Goal: Task Accomplishment & Management: Manage account settings

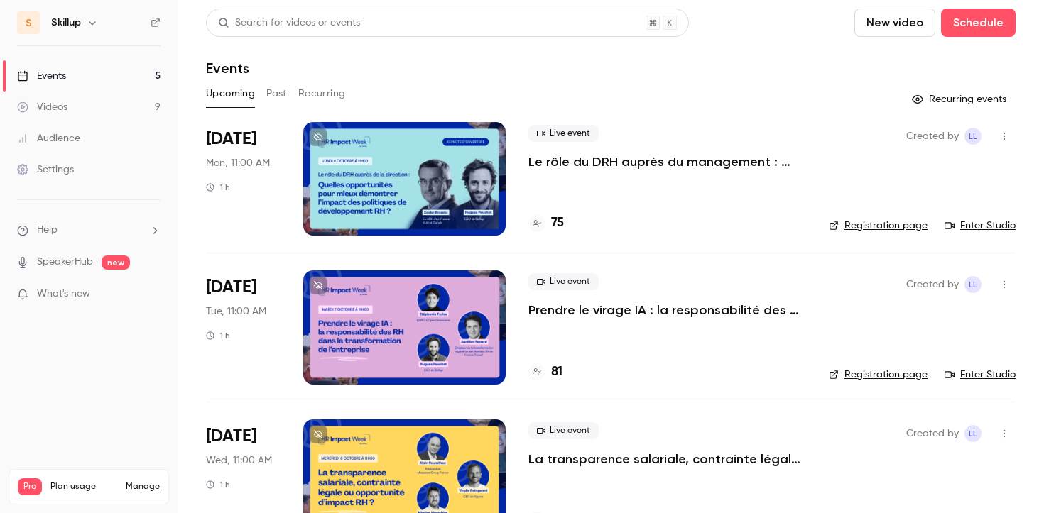
scroll to position [342, 0]
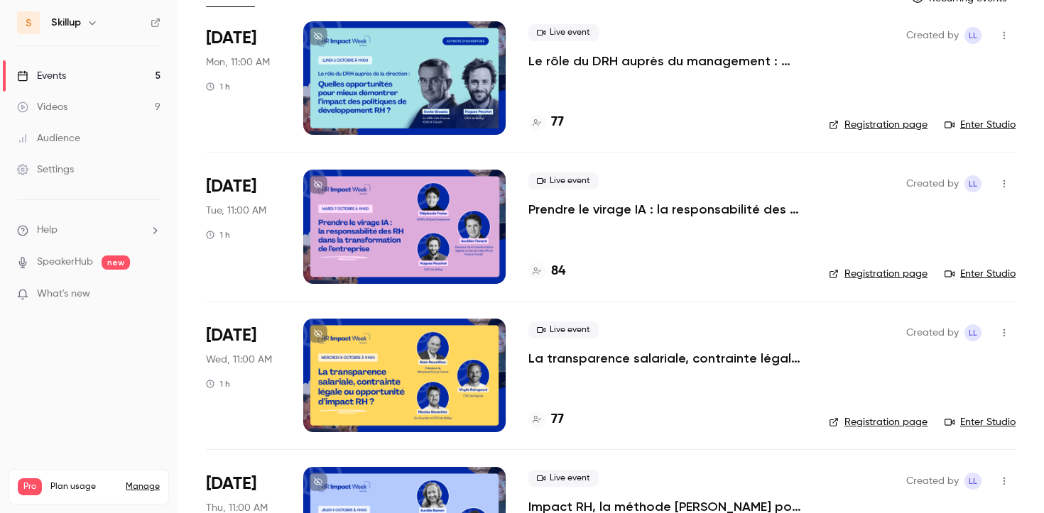
scroll to position [102, 0]
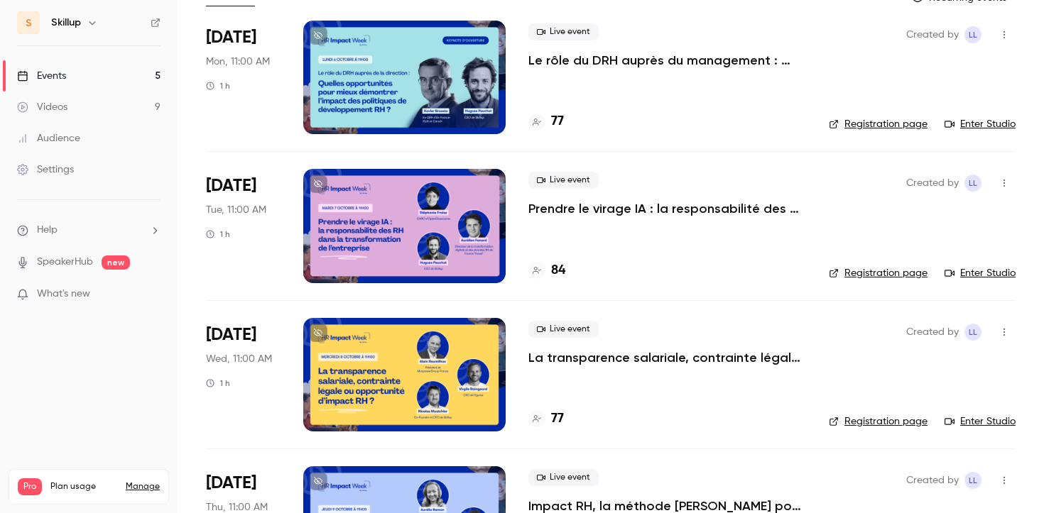
click at [473, 371] on div at bounding box center [404, 375] width 202 height 114
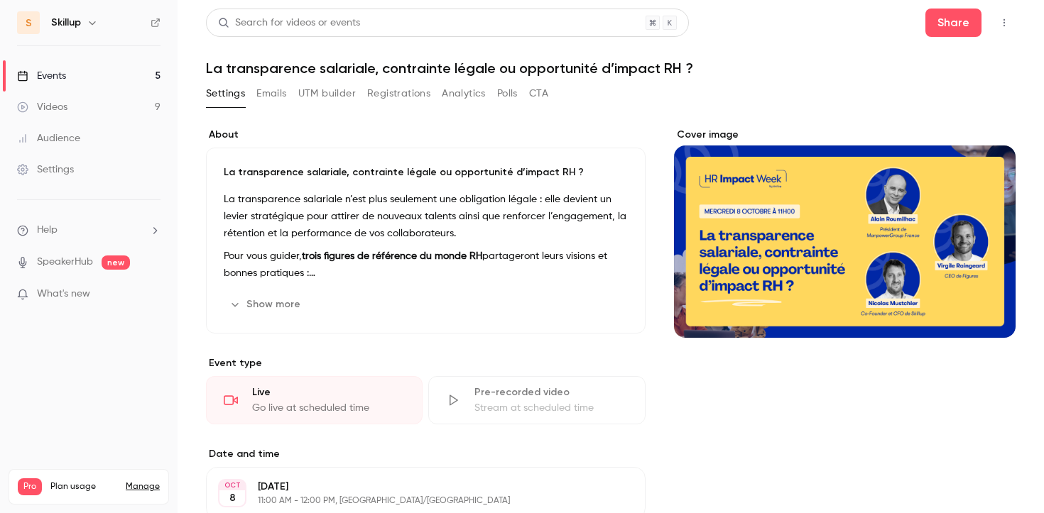
click at [853, 212] on div "Cover image" at bounding box center [845, 233] width 342 height 210
click at [0, 0] on input "Cover image" at bounding box center [0, 0] width 0 height 0
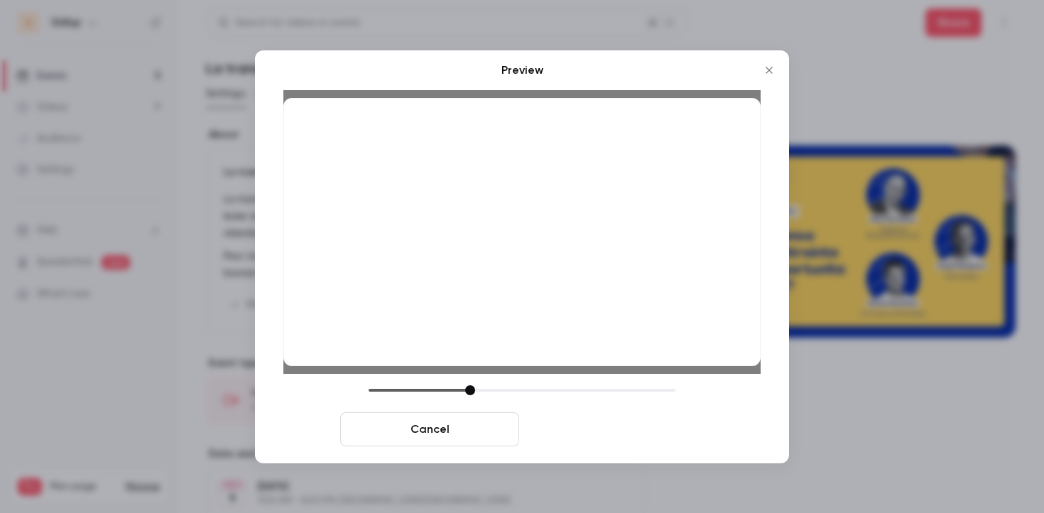
click at [609, 440] on button "Save cover" at bounding box center [614, 430] width 179 height 34
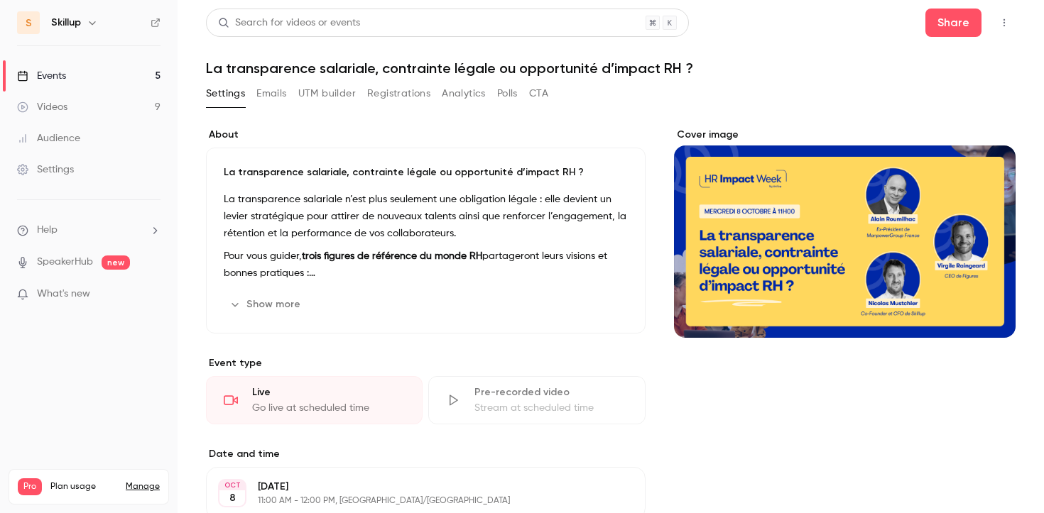
click at [279, 303] on button "Show more" at bounding box center [266, 304] width 85 height 23
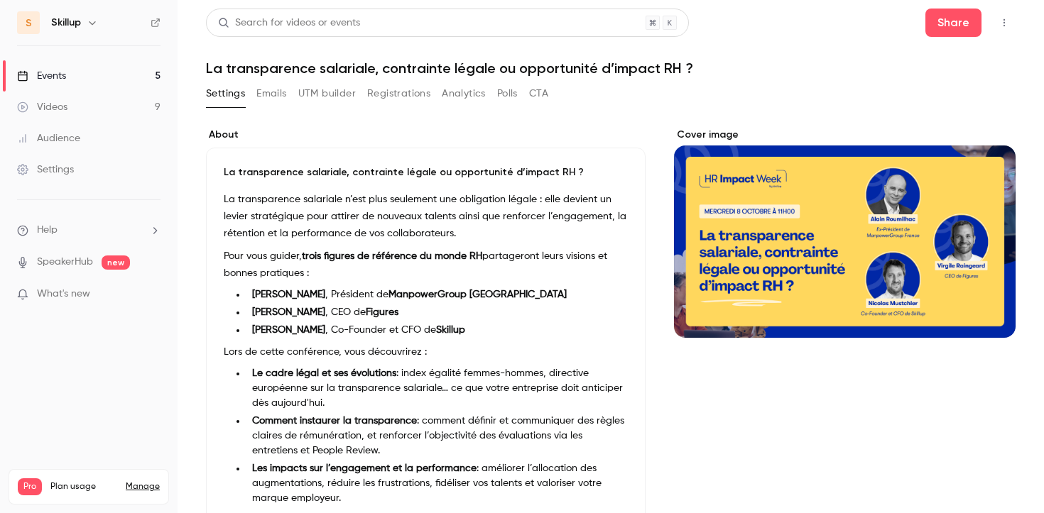
click at [333, 292] on li "Alain Roumilhac , Président de ManpowerGroup France" at bounding box center [436, 295] width 381 height 15
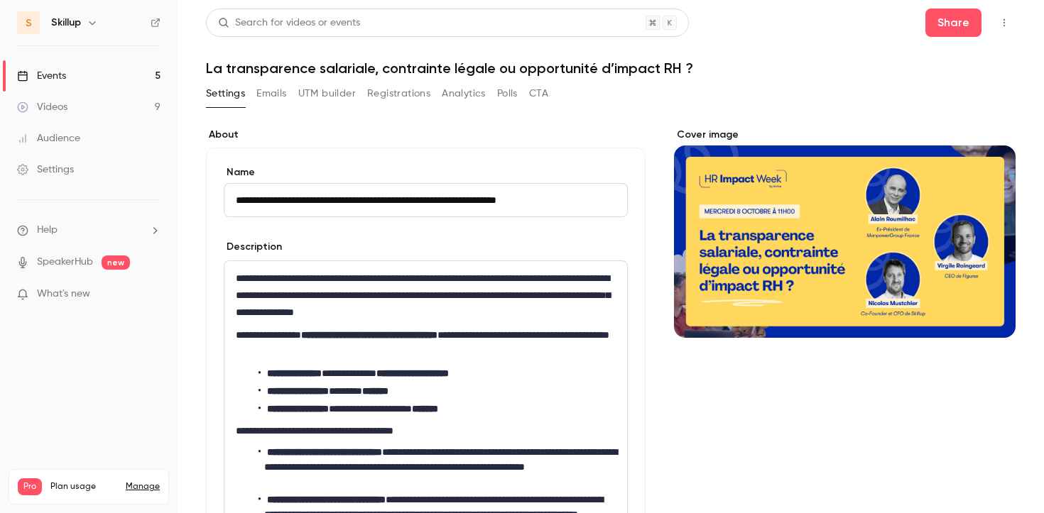
click at [345, 374] on li "**********" at bounding box center [437, 373] width 357 height 15
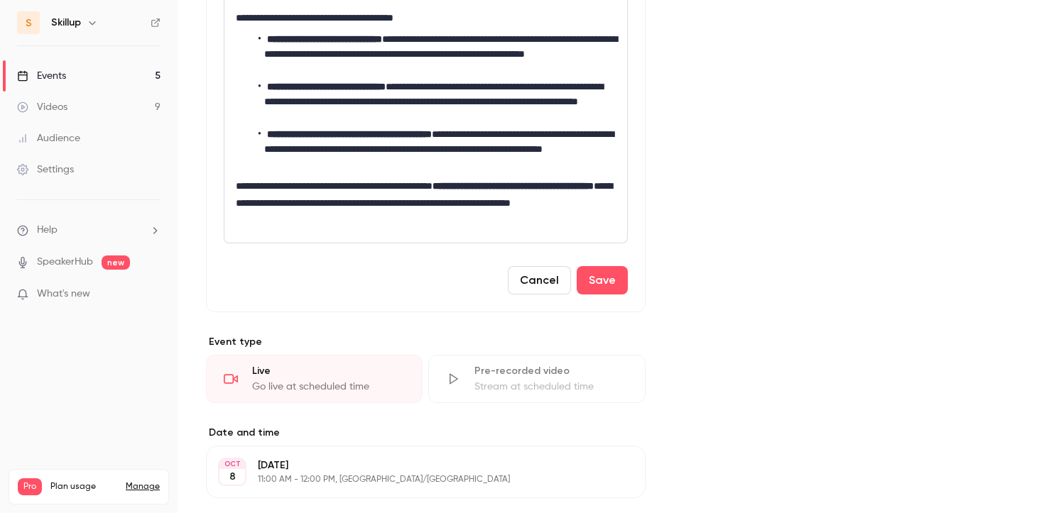
scroll to position [430, 0]
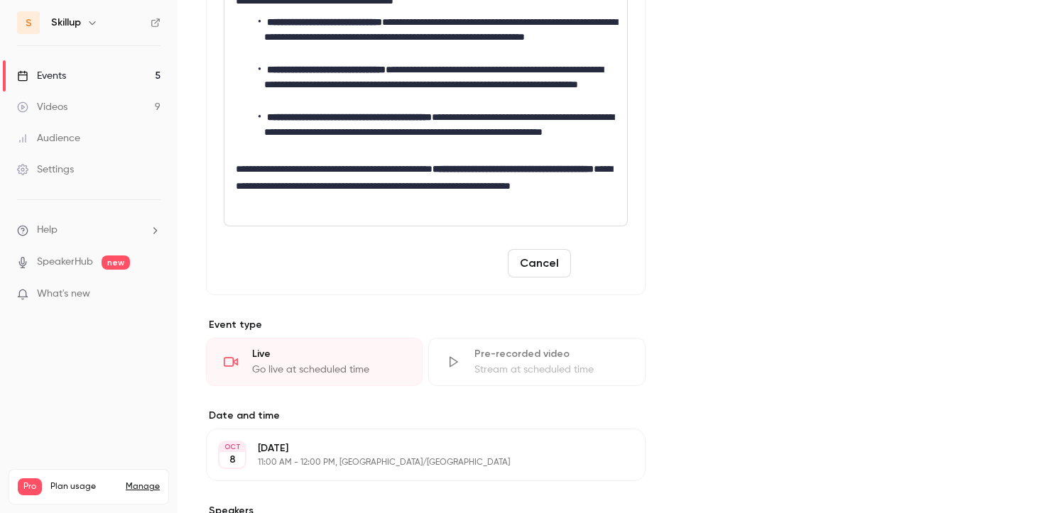
click at [603, 263] on button "Save" at bounding box center [602, 263] width 51 height 28
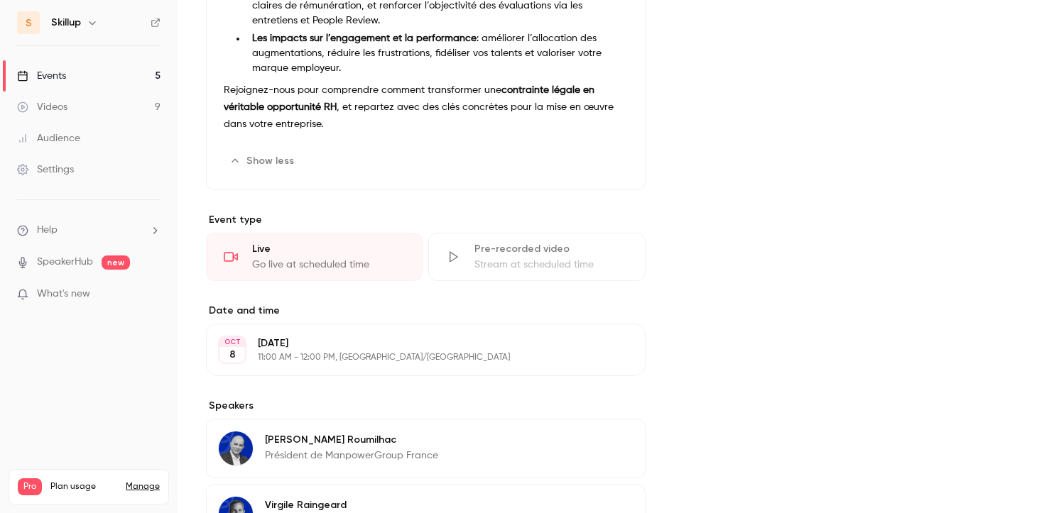
click at [396, 442] on p "Alain Roumilhac" at bounding box center [351, 440] width 173 height 14
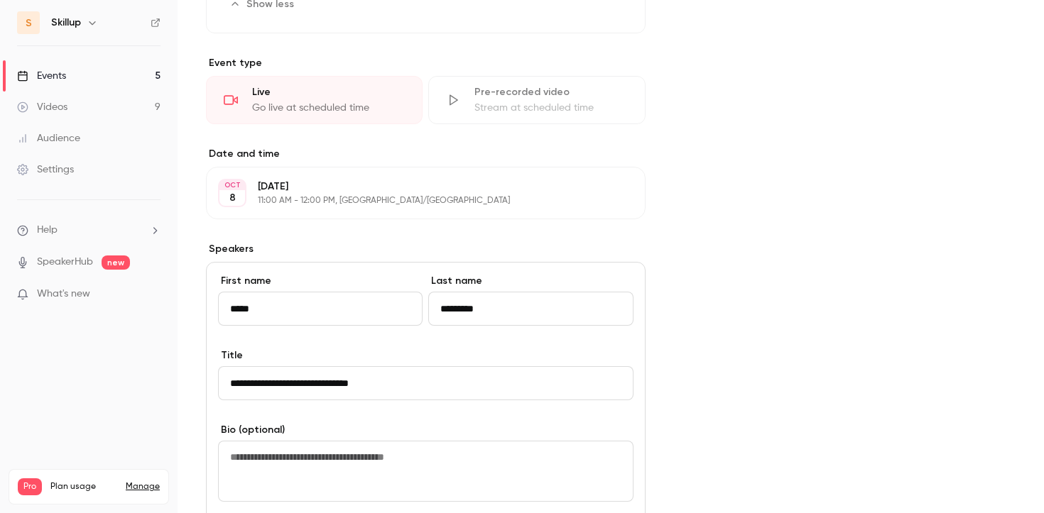
scroll to position [611, 0]
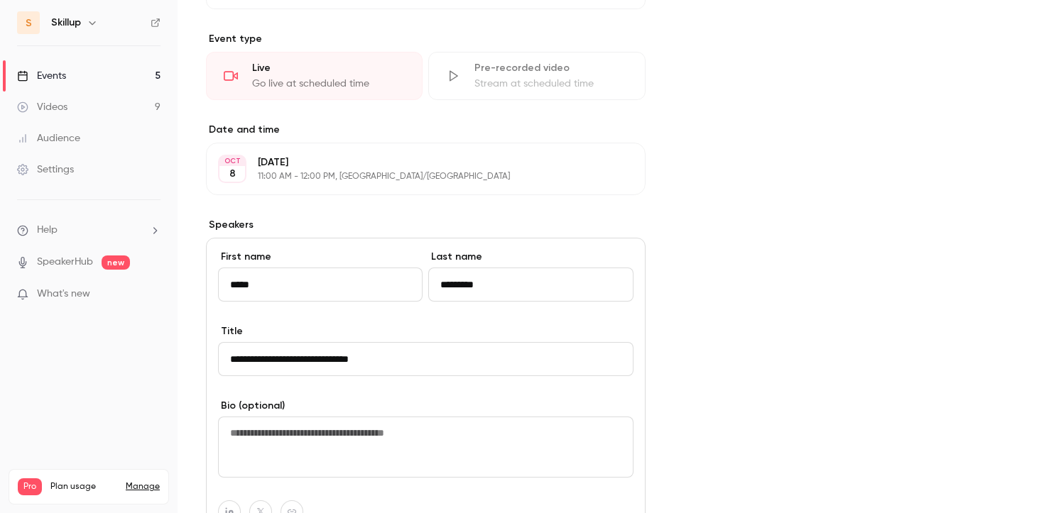
click at [229, 355] on input "**********" at bounding box center [425, 359] width 415 height 34
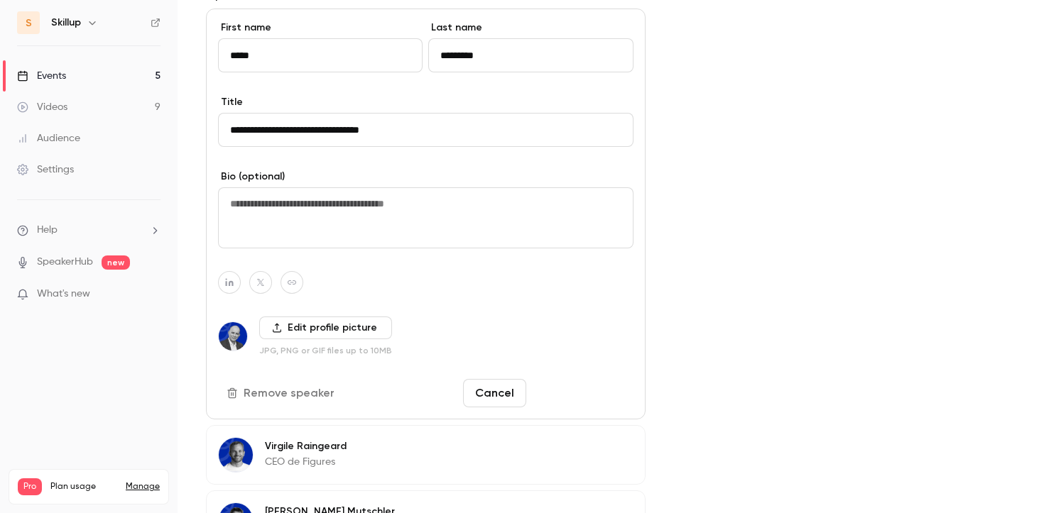
type input "**********"
click at [572, 400] on button "Save changes" at bounding box center [583, 393] width 102 height 28
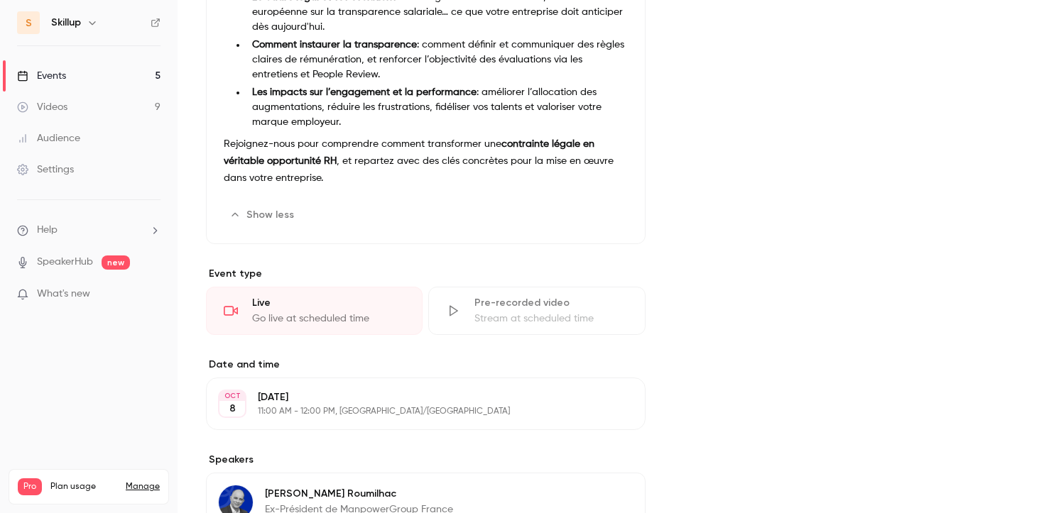
scroll to position [0, 0]
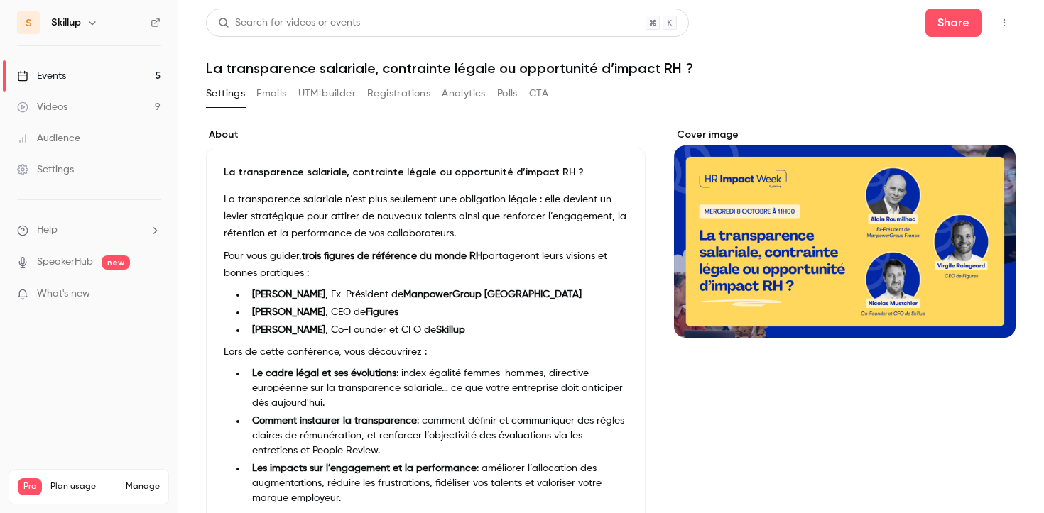
click at [116, 80] on link "Events 5" at bounding box center [89, 75] width 178 height 31
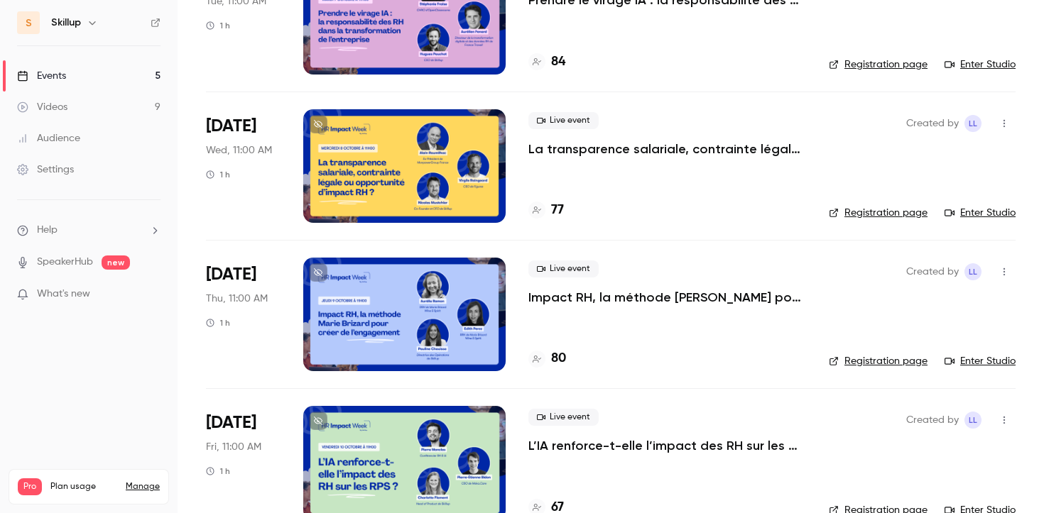
scroll to position [311, 0]
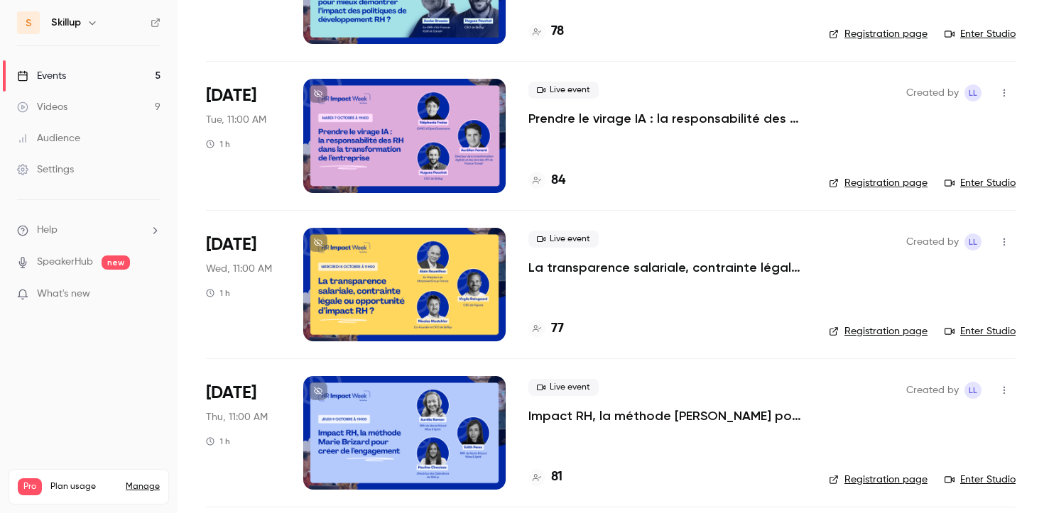
scroll to position [177, 0]
